Goal: Task Accomplishment & Management: Manage account settings

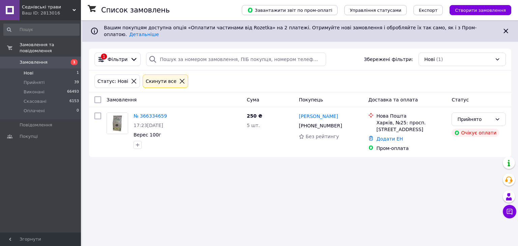
click at [41, 68] on li "Нові 1" at bounding box center [41, 72] width 83 height 9
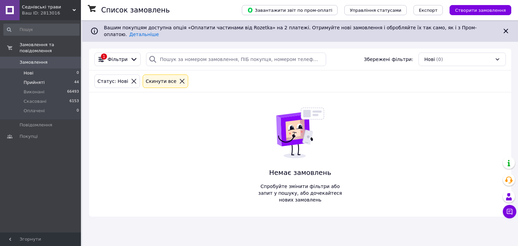
click at [46, 78] on li "Прийняті 44" at bounding box center [41, 82] width 83 height 9
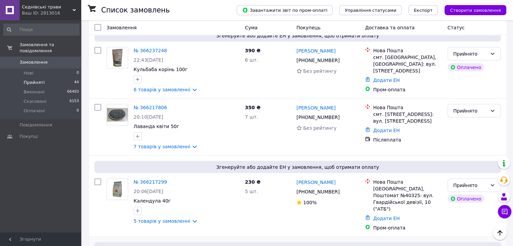
scroll to position [1281, 0]
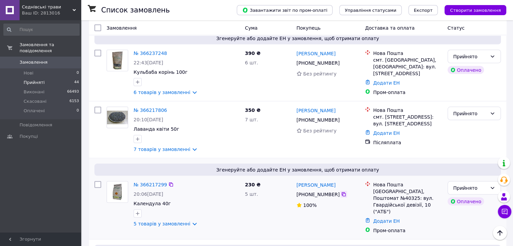
click at [341, 192] on icon at bounding box center [343, 194] width 5 height 5
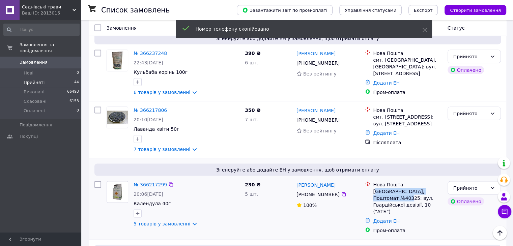
drag, startPoint x: 375, startPoint y: 130, endPoint x: 388, endPoint y: 134, distance: 14.0
click at [388, 188] on div "[GEOGRAPHIC_DATA], Поштомат №40325: вул. Гвардійської девізії, 10 ("АТБ")" at bounding box center [407, 201] width 69 height 27
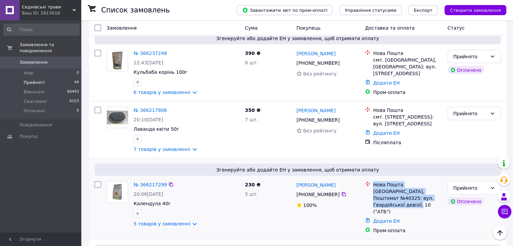
drag, startPoint x: 393, startPoint y: 138, endPoint x: 371, endPoint y: 126, distance: 25.3
click at [371, 181] on div "[GEOGRAPHIC_DATA], Поштомат №40325: вул. Гвардійської девізії, 10 ("АТБ")" at bounding box center [403, 198] width 80 height 34
copy div "[GEOGRAPHIC_DATA], Поштомат №40325: вул. Гвардійської девізії, 10 ("АТБ")"
click at [139, 211] on icon "button" at bounding box center [137, 213] width 5 height 5
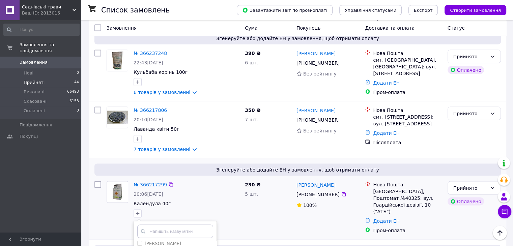
scroll to position [41, 0]
checkbox input "true"
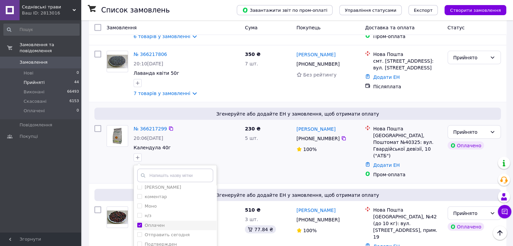
scroll to position [1349, 0]
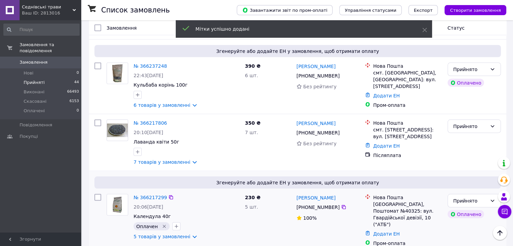
scroll to position [1214, 0]
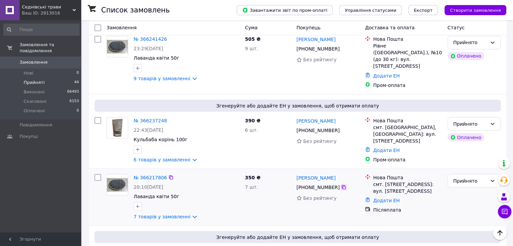
click at [342, 185] on icon at bounding box center [344, 187] width 4 height 4
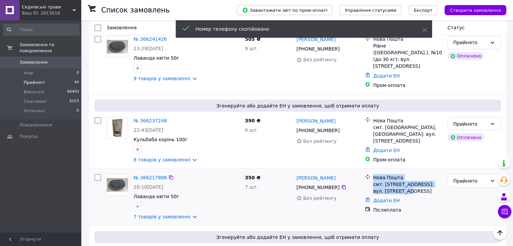
drag, startPoint x: 371, startPoint y: 123, endPoint x: 392, endPoint y: 125, distance: 21.3
click at [392, 174] on div "Нова Пошта смт. [STREET_ADDRESS]: вул. [STREET_ADDRESS]" at bounding box center [403, 184] width 80 height 20
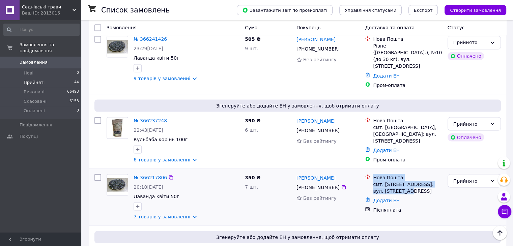
drag, startPoint x: 430, startPoint y: 126, endPoint x: 369, endPoint y: 115, distance: 61.4
click at [369, 174] on div "Нова Пошта смт. [STREET_ADDRESS]: вул. [STREET_ADDRESS]" at bounding box center [403, 184] width 80 height 20
copy div "Нова Пошта смт. [STREET_ADDRESS]: вул. [STREET_ADDRESS]"
click at [140, 145] on button "button" at bounding box center [138, 149] width 8 height 8
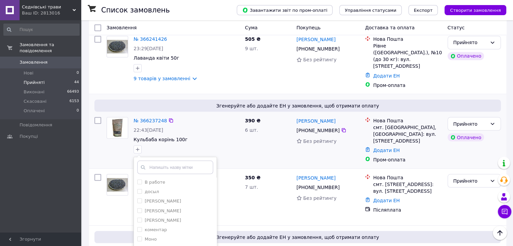
checkbox input "true"
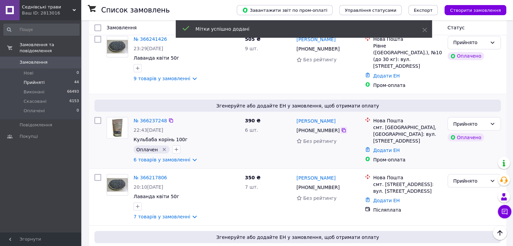
click at [341, 127] on icon at bounding box center [343, 129] width 5 height 5
drag, startPoint x: 420, startPoint y: 75, endPoint x: 373, endPoint y: 52, distance: 52.9
click at [373, 116] on li "Нова Пошта смт. [GEOGRAPHIC_DATA], [GEOGRAPHIC_DATA]: вул. [STREET_ADDRESS]" at bounding box center [403, 131] width 77 height 30
copy div "Нова Пошта смт. [GEOGRAPHIC_DATA], [GEOGRAPHIC_DATA]: вул. [STREET_ADDRESS]"
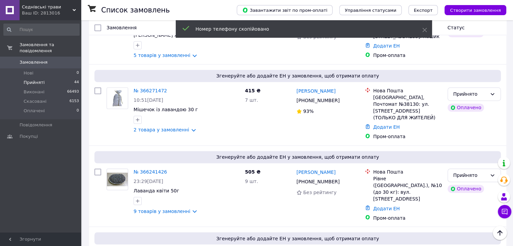
scroll to position [1079, 0]
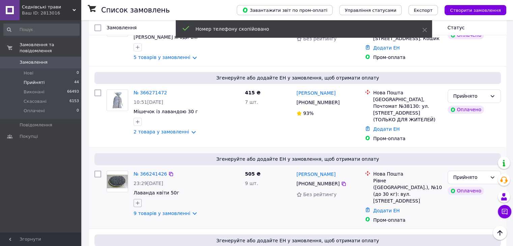
click at [138, 200] on icon "button" at bounding box center [137, 202] width 5 height 5
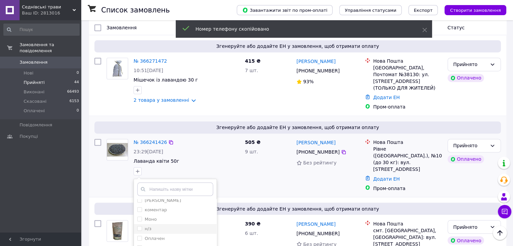
scroll to position [1113, 0]
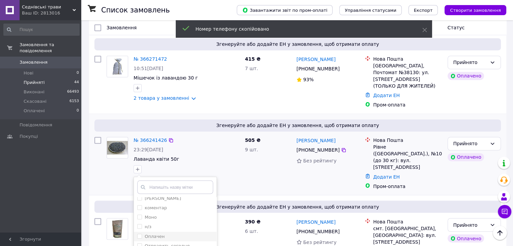
click at [164, 234] on div "Оплачен" at bounding box center [175, 237] width 76 height 6
checkbox input "true"
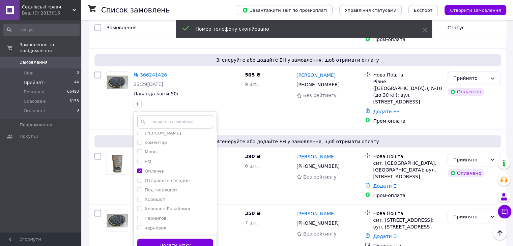
scroll to position [1180, 0]
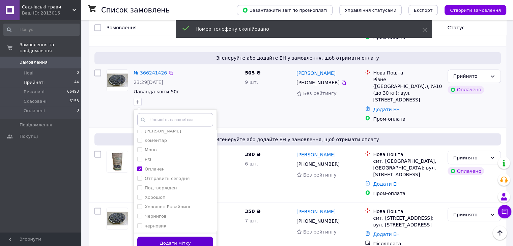
click at [181, 237] on button "Додати мітку" at bounding box center [175, 243] width 76 height 13
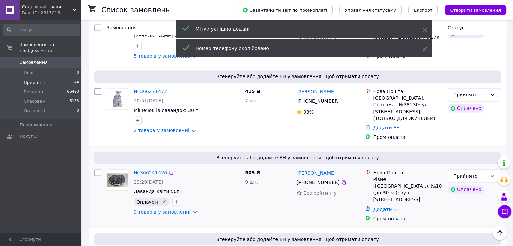
scroll to position [1079, 0]
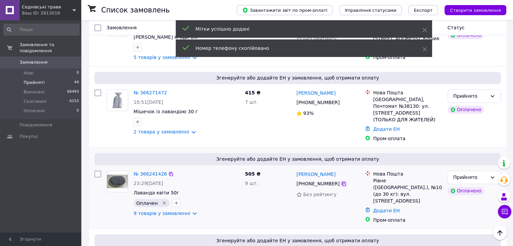
click at [342, 181] on icon at bounding box center [343, 183] width 5 height 5
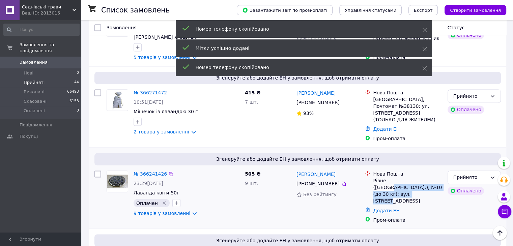
drag, startPoint x: 428, startPoint y: 130, endPoint x: 407, endPoint y: 127, distance: 21.5
click at [406, 177] on div "Рівне ([GEOGRAPHIC_DATA].), №10 (до 30 кг): вул. [STREET_ADDRESS]" at bounding box center [407, 190] width 69 height 27
drag, startPoint x: 432, startPoint y: 129, endPoint x: 374, endPoint y: 117, distance: 59.3
click at [374, 171] on div "Нова Пошта Рівне ([STREET_ADDRESS] (до 30 кг): вул. [STREET_ADDRESS]" at bounding box center [407, 188] width 71 height 34
copy div "Нова Пошта Рівне ([STREET_ADDRESS] (до 30 кг): вул. [STREET_ADDRESS]"
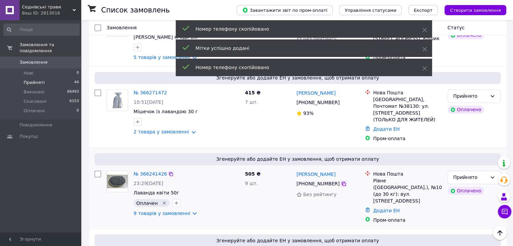
click at [342, 182] on icon at bounding box center [344, 184] width 4 height 4
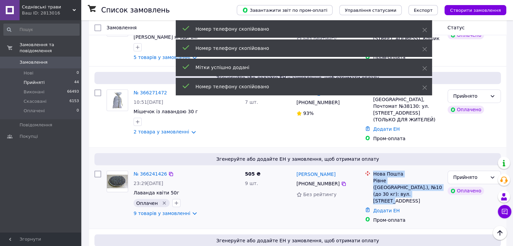
drag, startPoint x: 434, startPoint y: 130, endPoint x: 374, endPoint y: 115, distance: 62.6
click at [374, 171] on div "Нова Пошта Рівне ([STREET_ADDRESS] (до 30 кг): вул. [STREET_ADDRESS]" at bounding box center [407, 188] width 71 height 34
copy div "Нова Пошта Рівне ([STREET_ADDRESS] (до 30 кг): вул. [STREET_ADDRESS]"
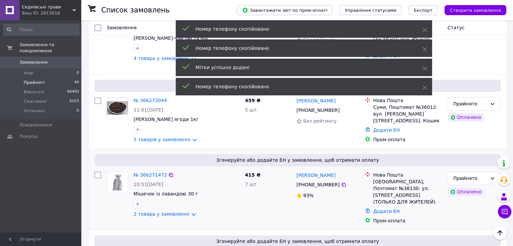
scroll to position [978, 0]
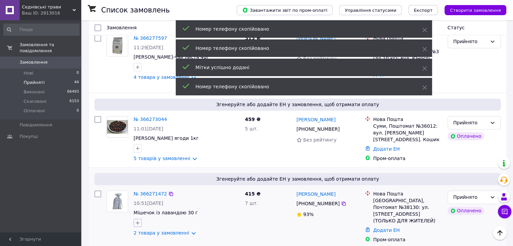
click at [138, 221] on icon "button" at bounding box center [138, 223] width 4 height 4
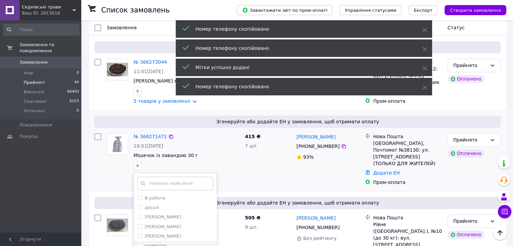
scroll to position [1045, 0]
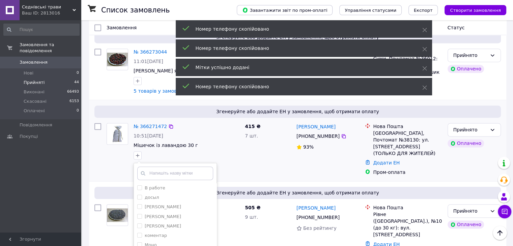
checkbox input "true"
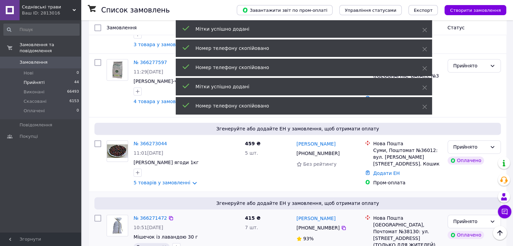
scroll to position [944, 0]
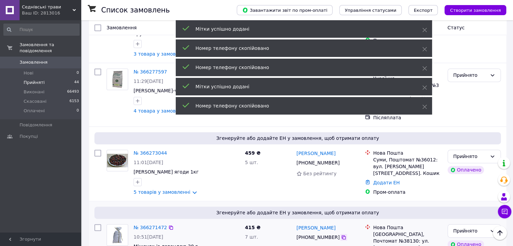
click at [342, 235] on icon at bounding box center [344, 237] width 4 height 4
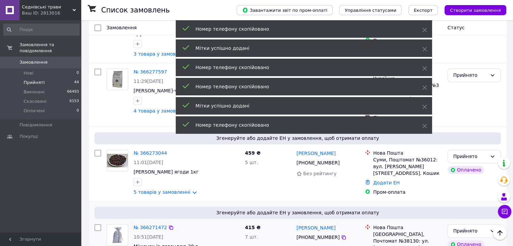
drag, startPoint x: 441, startPoint y: 195, endPoint x: 375, endPoint y: 173, distance: 69.8
click at [375, 224] on div "Нова Пошта Одесса, Почтомат №38130: ул. [STREET_ADDRESS] (ТОЛЬКО ДЛЯ ЖИТЕЛЕЙ)" at bounding box center [407, 241] width 71 height 34
copy div "Нова Пошта Одесса, Почтомат №38130: ул. [STREET_ADDRESS] (ТОЛЬКО ДЛЯ ЖИТЕЛЕЙ)"
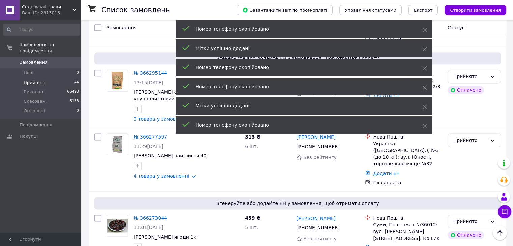
scroll to position [877, 0]
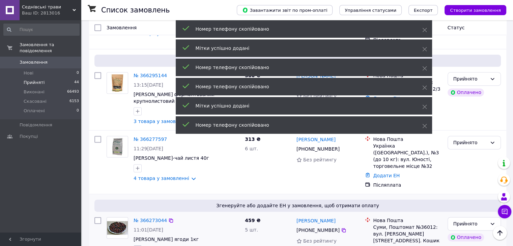
click at [139, 246] on icon "button" at bounding box center [137, 249] width 5 height 5
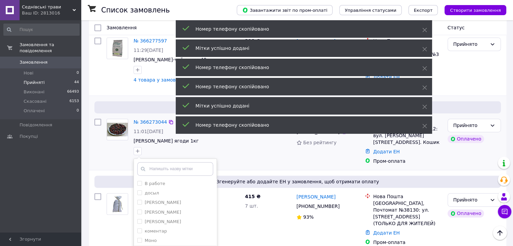
scroll to position [978, 0]
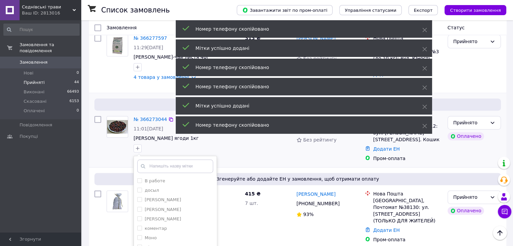
checkbox input "true"
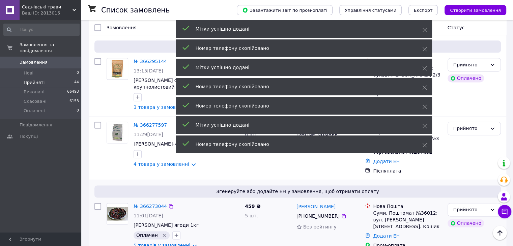
scroll to position [877, 0]
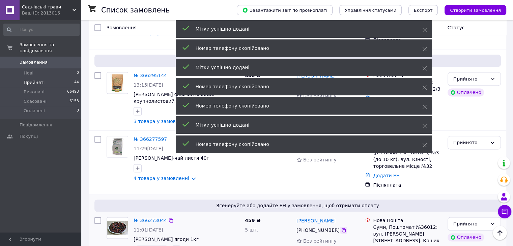
click at [341, 228] on icon at bounding box center [343, 230] width 5 height 5
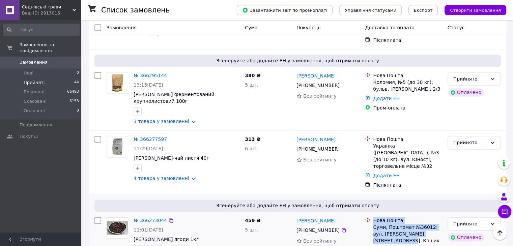
drag, startPoint x: 438, startPoint y: 183, endPoint x: 370, endPoint y: 166, distance: 69.8
click at [371, 217] on div "Нова Пошта Суми, Поштомат №36012: вул. [PERSON_NAME][STREET_ADDRESS]. Кошик" at bounding box center [403, 230] width 80 height 27
copy div "Нова Пошта Суми, Поштомат №36012: вул. [PERSON_NAME][STREET_ADDRESS]. Кошик"
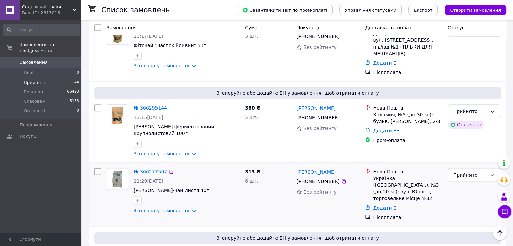
scroll to position [843, 0]
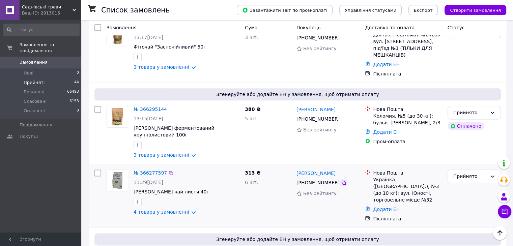
click at [341, 180] on icon at bounding box center [343, 182] width 5 height 5
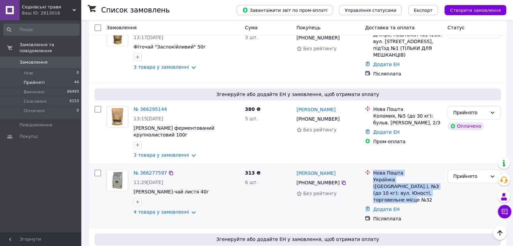
drag, startPoint x: 374, startPoint y: 125, endPoint x: 425, endPoint y: 149, distance: 56.6
click at [425, 170] on div "Нова Пошта Українка ([GEOGRAPHIC_DATA].), №3 (до 10 кг): вул. Юності, торговель…" at bounding box center [407, 187] width 71 height 34
copy div "Нова Пошта Українка ([GEOGRAPHIC_DATA].), №3 (до 10 кг): вул. Юності, торговель…"
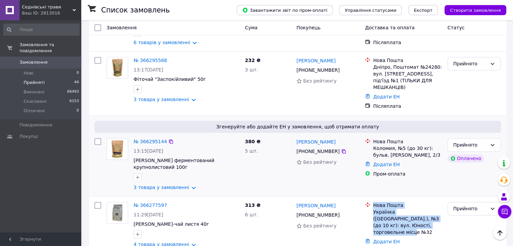
scroll to position [809, 0]
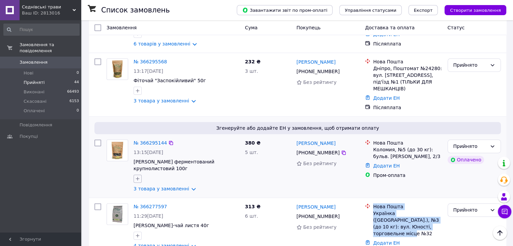
click at [139, 176] on icon "button" at bounding box center [137, 178] width 5 height 5
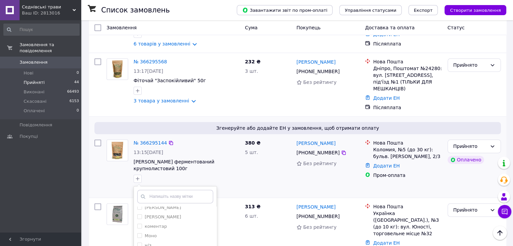
scroll to position [34, 0]
checkbox input "true"
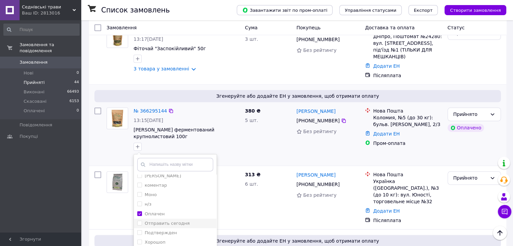
scroll to position [843, 0]
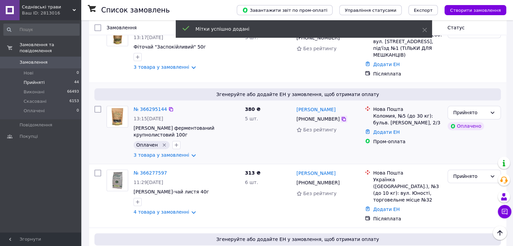
click at [341, 116] on icon at bounding box center [343, 118] width 5 height 5
drag, startPoint x: 413, startPoint y: 82, endPoint x: 371, endPoint y: 68, distance: 44.5
click at [371, 106] on div "Нова Пошта Коломия, №5 (до 30 кг): бульв. [PERSON_NAME], 2/3" at bounding box center [403, 116] width 80 height 20
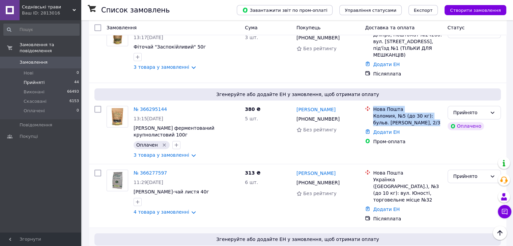
copy div "Нова Пошта Коломия, №5 (до 30 кг): бульв. [PERSON_NAME], 2/3"
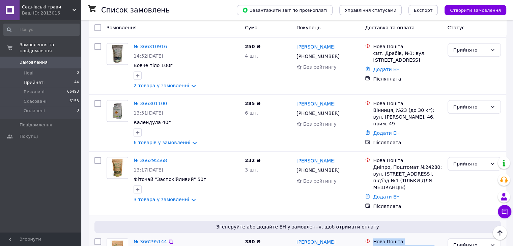
scroll to position [708, 0]
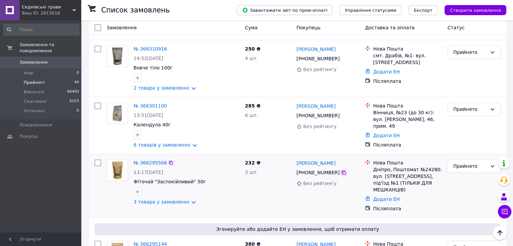
click at [342, 171] on icon at bounding box center [344, 173] width 4 height 4
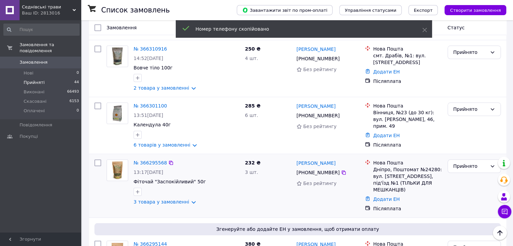
drag, startPoint x: 411, startPoint y: 151, endPoint x: 373, endPoint y: 123, distance: 47.5
click at [373, 159] on div "Нова Пошта Дніпро, Поштомат №24280: вул. [STREET_ADDRESS], під'їзд №1 (ТІЛЬКИ Д…" at bounding box center [407, 176] width 71 height 34
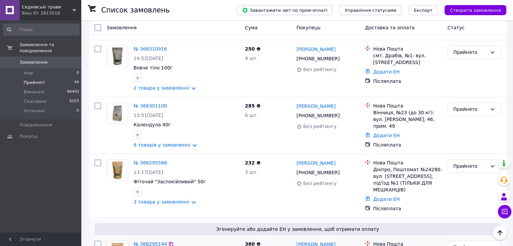
copy div "Нова Пошта Дніпро, Поштомат №24280: вул. [STREET_ADDRESS], під'їзд №1 (ТІЛЬКИ Д…"
click at [341, 113] on icon at bounding box center [343, 115] width 5 height 5
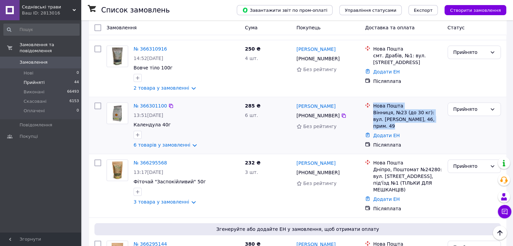
drag, startPoint x: 434, startPoint y: 79, endPoint x: 374, endPoint y: 62, distance: 62.2
click at [374, 103] on div "Нова Пошта Вінниця, №23 (до 30 кг): вул. [PERSON_NAME], 46, прим. 49" at bounding box center [407, 116] width 71 height 27
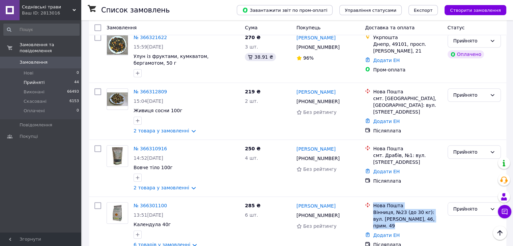
scroll to position [607, 0]
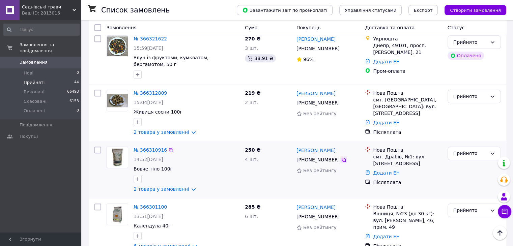
click at [341, 157] on icon at bounding box center [343, 159] width 5 height 5
drag, startPoint x: 405, startPoint y: 119, endPoint x: 366, endPoint y: 111, distance: 40.7
click at [366, 147] on div "Нова Пошта смт. Драбів, №1: вул. [STREET_ADDRESS]" at bounding box center [403, 157] width 80 height 20
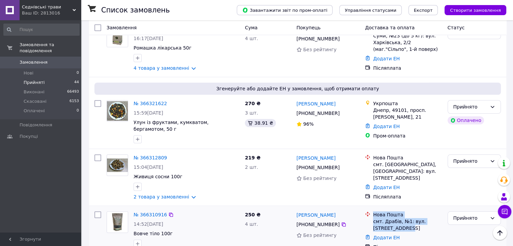
scroll to position [539, 0]
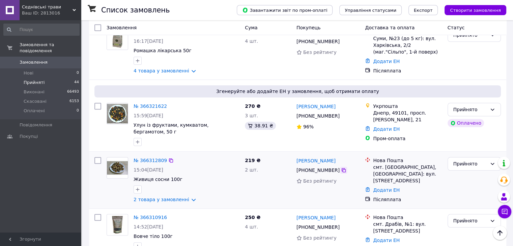
click at [341, 168] on icon at bounding box center [343, 170] width 5 height 5
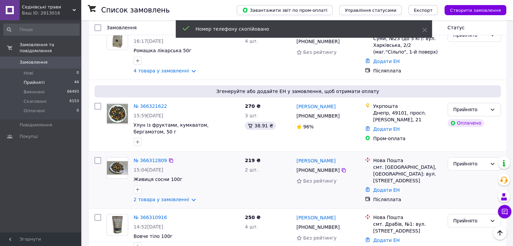
drag, startPoint x: 419, startPoint y: 140, endPoint x: 374, endPoint y: 117, distance: 51.3
click at [374, 157] on div "Нова Пошта смт. [GEOGRAPHIC_DATA], [GEOGRAPHIC_DATA]: вул. [STREET_ADDRESS]" at bounding box center [407, 170] width 71 height 27
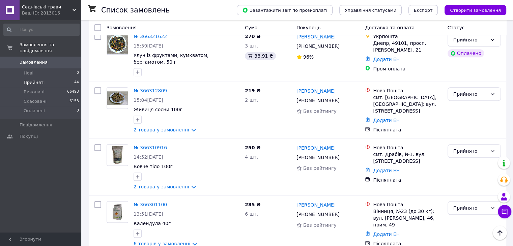
scroll to position [607, 0]
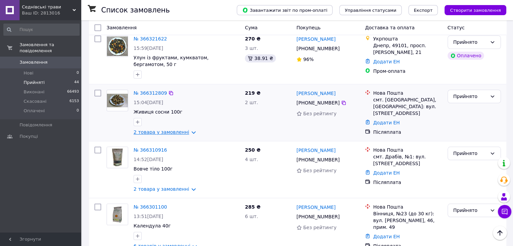
click at [165, 129] on link "2 товара у замовленні" at bounding box center [162, 131] width 56 height 5
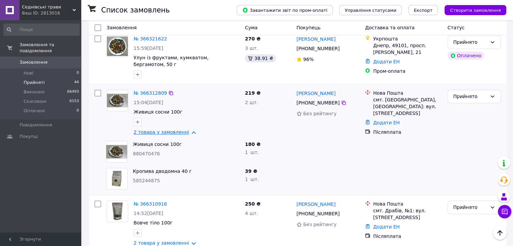
click at [170, 129] on link "2 товара у замовленні" at bounding box center [162, 131] width 56 height 5
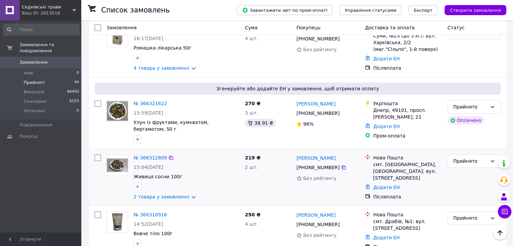
scroll to position [539, 0]
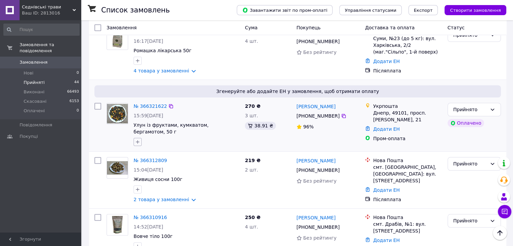
click at [138, 140] on icon "button" at bounding box center [138, 142] width 4 height 4
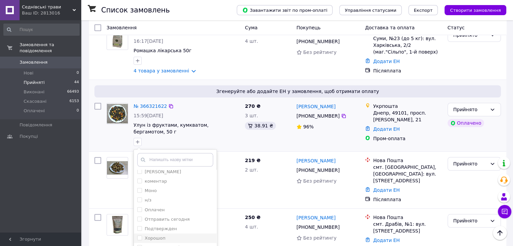
scroll to position [41, 0]
click at [163, 207] on div "Оплачен" at bounding box center [175, 210] width 76 height 6
checkbox input "true"
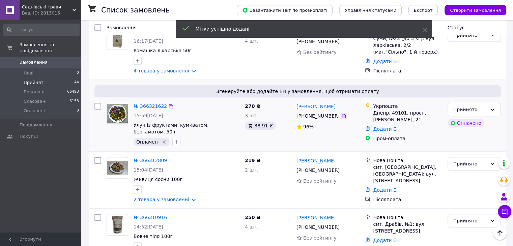
click at [341, 113] on icon at bounding box center [343, 115] width 5 height 5
drag, startPoint x: 403, startPoint y: 82, endPoint x: 373, endPoint y: 69, distance: 32.6
click at [373, 103] on div "Укрпошта Днепр, 49101, просп. [PERSON_NAME], 21" at bounding box center [407, 113] width 71 height 20
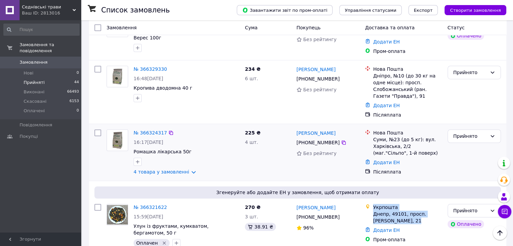
scroll to position [438, 0]
click at [342, 141] on icon at bounding box center [344, 143] width 4 height 4
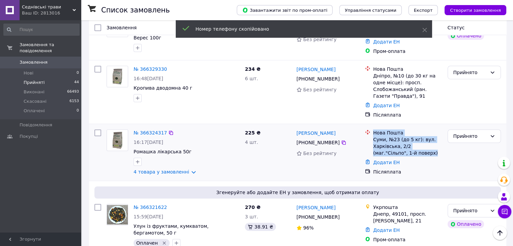
drag, startPoint x: 399, startPoint y: 114, endPoint x: 368, endPoint y: 95, distance: 37.0
click at [368, 129] on div "Нова Пошта Суми, №23 (до 5 кг): вул. [STREET_ADDRESS]."Сільпо", 1-й поверх)" at bounding box center [403, 142] width 80 height 27
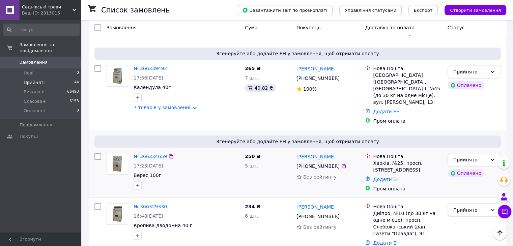
scroll to position [303, 0]
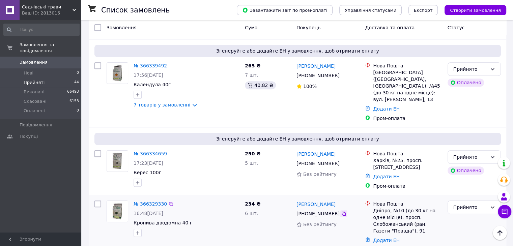
click at [342, 212] on icon at bounding box center [344, 214] width 4 height 4
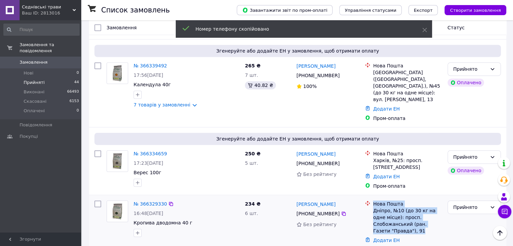
drag, startPoint x: 432, startPoint y: 193, endPoint x: 374, endPoint y: 172, distance: 62.1
click at [374, 201] on div "Нова Пошта Дніпро, №10 (до 30 кг на одне місце): просп. Слобожанський (ран. Газ…" at bounding box center [407, 218] width 71 height 34
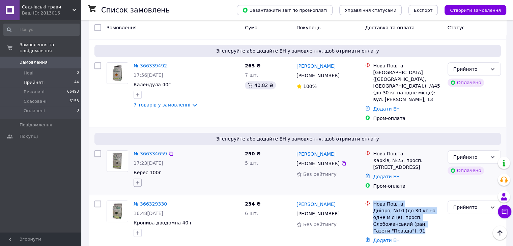
click at [138, 181] on icon "button" at bounding box center [138, 183] width 4 height 4
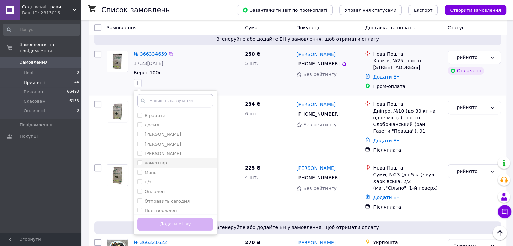
scroll to position [405, 0]
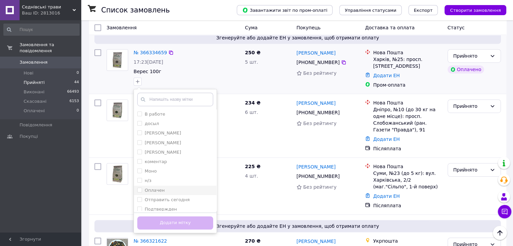
click at [166, 187] on div "Оплачен" at bounding box center [175, 190] width 76 height 6
checkbox input "true"
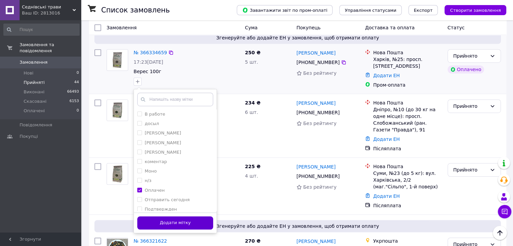
click at [170, 216] on button "Додати мітку" at bounding box center [175, 222] width 76 height 13
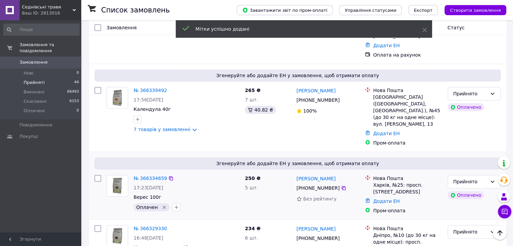
scroll to position [270, 0]
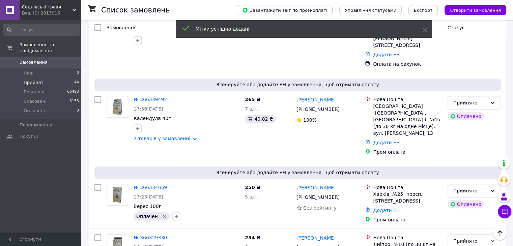
click at [341, 195] on icon at bounding box center [343, 197] width 5 height 5
drag, startPoint x: 429, startPoint y: 168, endPoint x: 369, endPoint y: 155, distance: 60.9
click at [369, 184] on div "Нова Пошта Харків, №25: просп. [STREET_ADDRESS]" at bounding box center [403, 194] width 80 height 20
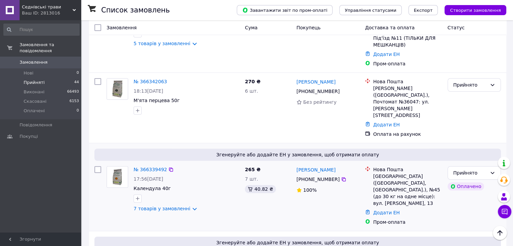
scroll to position [202, 0]
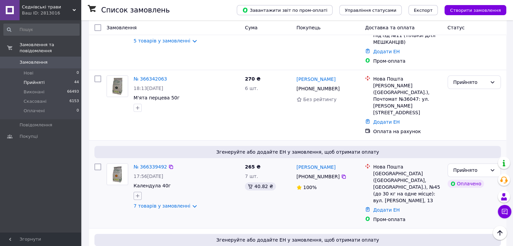
click at [140, 193] on icon "button" at bounding box center [137, 195] width 5 height 5
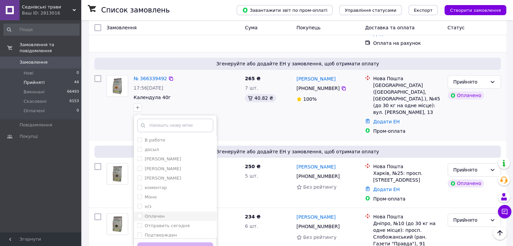
scroll to position [303, 0]
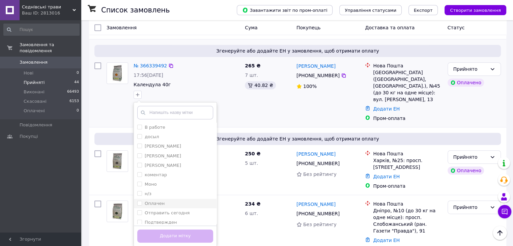
click at [161, 201] on label "Оплачен" at bounding box center [155, 203] width 20 height 5
checkbox input "true"
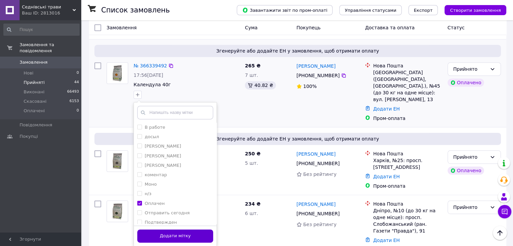
click at [169, 230] on button "Додати мітку" at bounding box center [175, 236] width 76 height 13
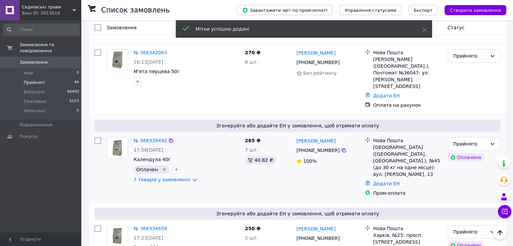
scroll to position [202, 0]
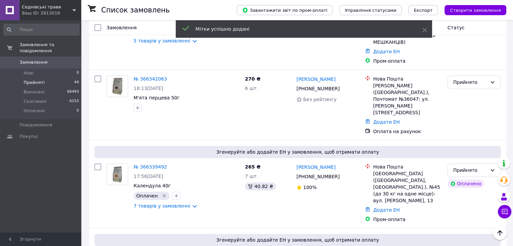
drag, startPoint x: 339, startPoint y: 152, endPoint x: 344, endPoint y: 152, distance: 5.1
click at [342, 175] on icon at bounding box center [344, 177] width 4 height 4
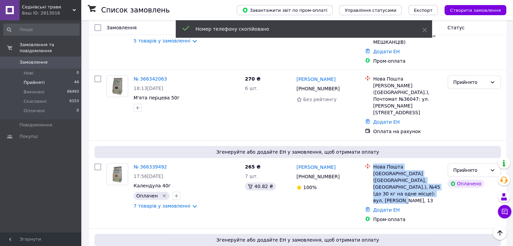
drag, startPoint x: 420, startPoint y: 170, endPoint x: 371, endPoint y: 139, distance: 58.8
click at [371, 164] on div "Нова Пошта Запоріжжя ([GEOGRAPHIC_DATA], [GEOGRAPHIC_DATA].), №45 (до 30 кг на …" at bounding box center [403, 184] width 80 height 40
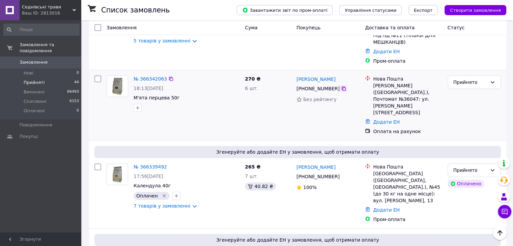
click at [341, 86] on icon at bounding box center [343, 88] width 5 height 5
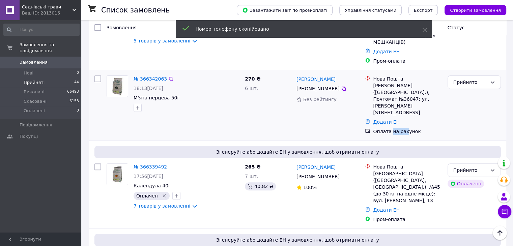
drag, startPoint x: 404, startPoint y: 106, endPoint x: 390, endPoint y: 109, distance: 14.6
click at [390, 128] on div "Оплата на рахунок" at bounding box center [407, 131] width 69 height 7
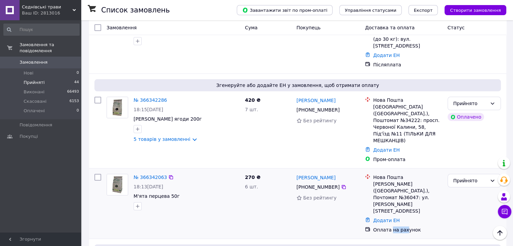
scroll to position [101, 0]
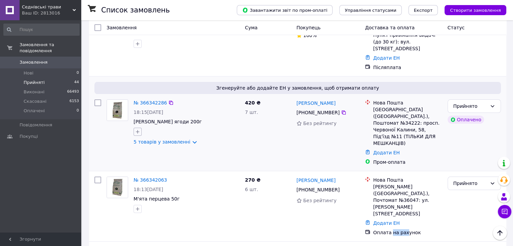
click at [139, 129] on icon "button" at bounding box center [137, 131] width 5 height 5
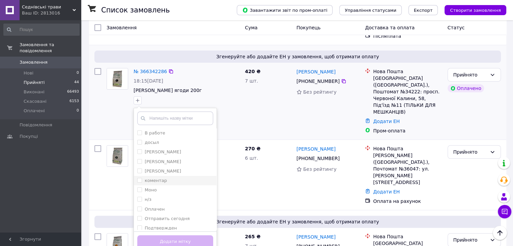
scroll to position [135, 0]
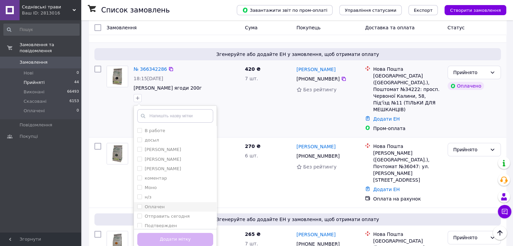
click at [162, 204] on label "Оплачен" at bounding box center [155, 206] width 20 height 5
checkbox input "true"
click at [167, 233] on button "Додати мітку" at bounding box center [175, 239] width 76 height 13
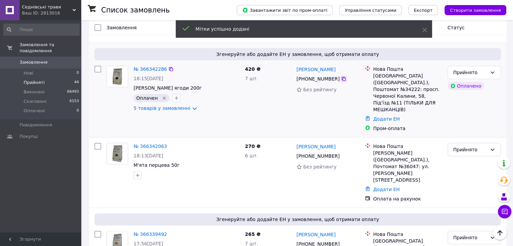
click at [341, 76] on icon at bounding box center [343, 78] width 5 height 5
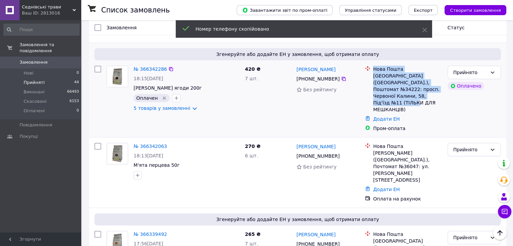
drag, startPoint x: 407, startPoint y: 93, endPoint x: 373, endPoint y: 57, distance: 49.6
click at [373, 66] on div "Нова Пошта [GEOGRAPHIC_DATA] ([GEOGRAPHIC_DATA].), Поштомат №34222: просп. Черв…" at bounding box center [407, 89] width 71 height 47
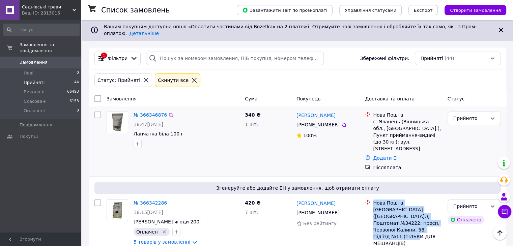
scroll to position [0, 0]
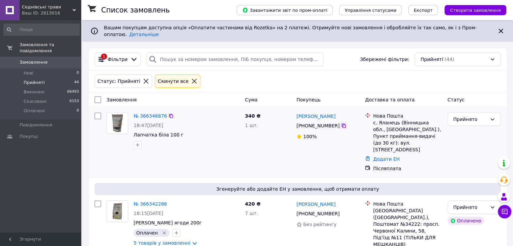
click at [341, 123] on icon at bounding box center [343, 125] width 5 height 5
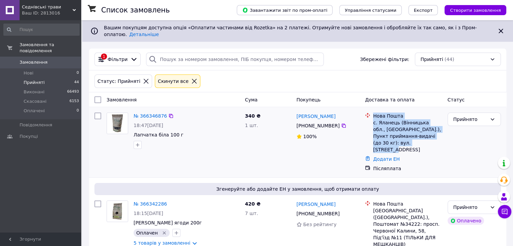
drag, startPoint x: 410, startPoint y: 139, endPoint x: 374, endPoint y: 112, distance: 44.4
click at [374, 113] on div "Нова Пошта с. Яланець (Вінницька обл., [GEOGRAPHIC_DATA].), Пункт приймання-вид…" at bounding box center [407, 133] width 71 height 40
